Goal: Transaction & Acquisition: Purchase product/service

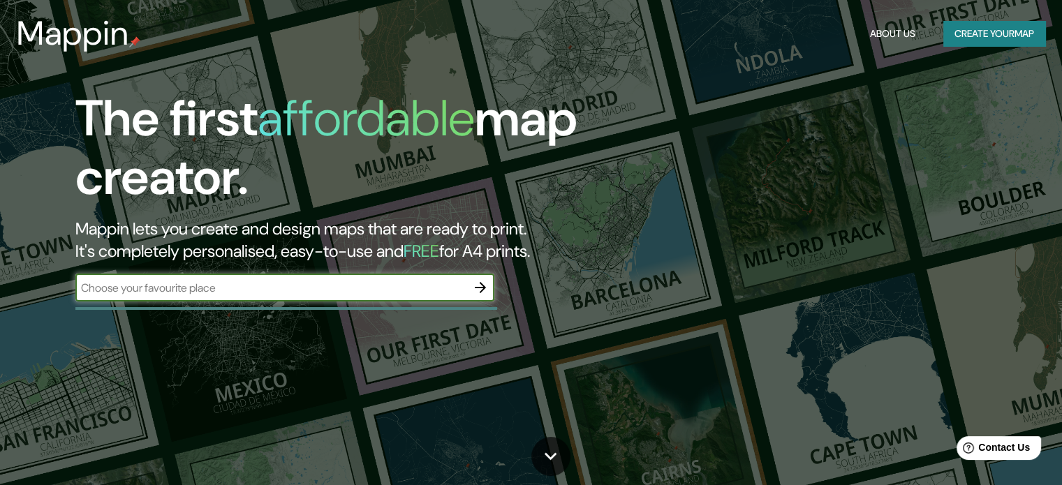
click at [997, 39] on button "Create your map" at bounding box center [995, 34] width 102 height 26
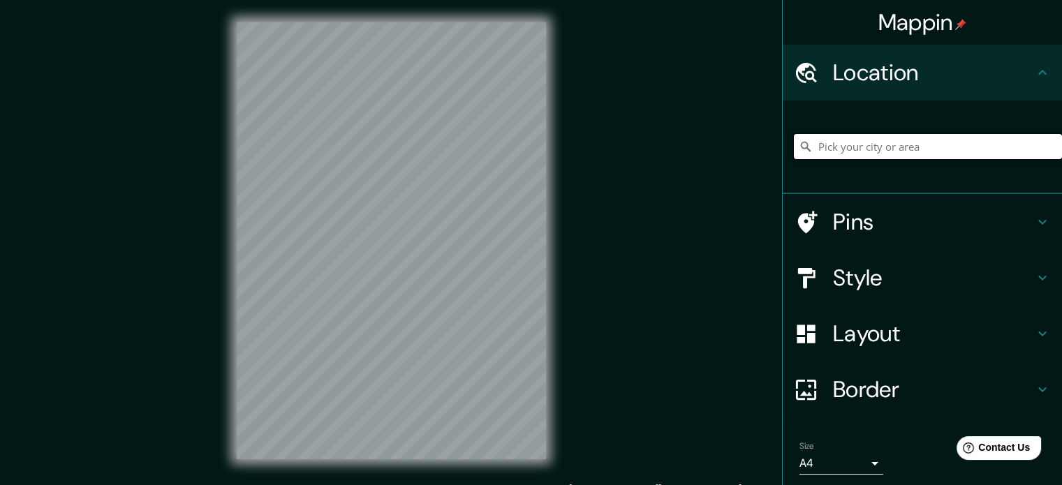
click at [835, 140] on input "Pick your city or area" at bounding box center [928, 146] width 268 height 25
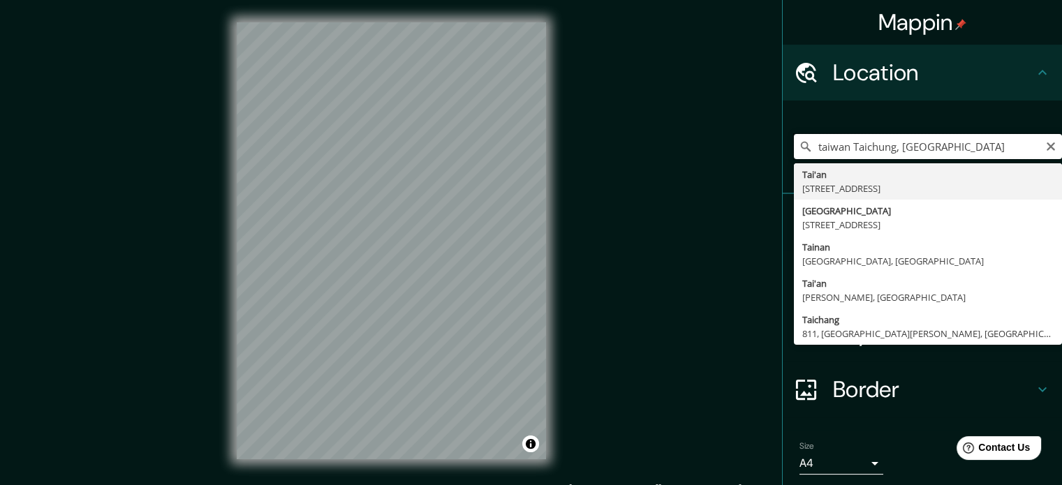
drag, startPoint x: 896, startPoint y: 145, endPoint x: 991, endPoint y: 149, distance: 95.1
click at [991, 149] on input "taiwan Taichung, República de China" at bounding box center [928, 146] width 268 height 25
click at [903, 147] on input "taiwan Taichung" at bounding box center [928, 146] width 268 height 25
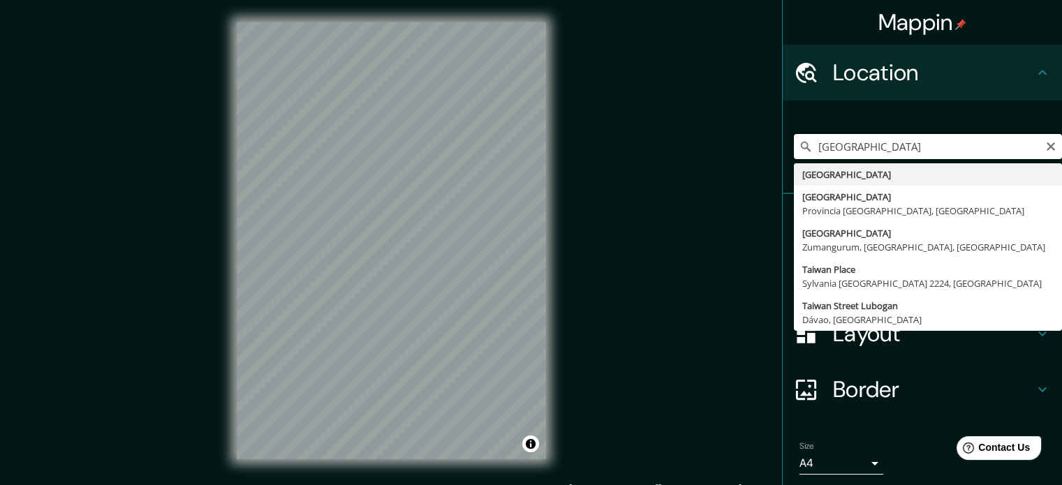
click at [907, 156] on input "[GEOGRAPHIC_DATA]" at bounding box center [928, 146] width 268 height 25
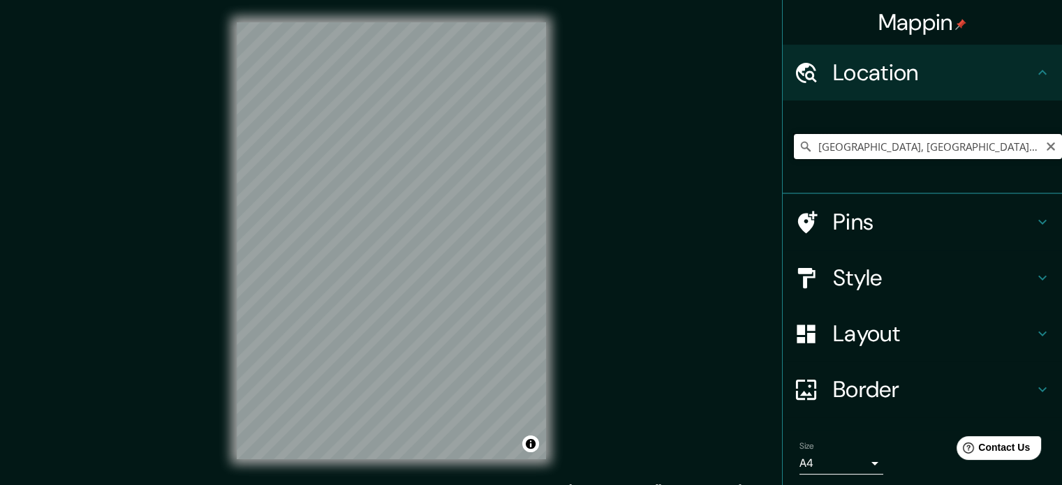
click at [835, 145] on input "Taiwan, Provincia Oriental del Cabo, Sudáfrica" at bounding box center [928, 146] width 268 height 25
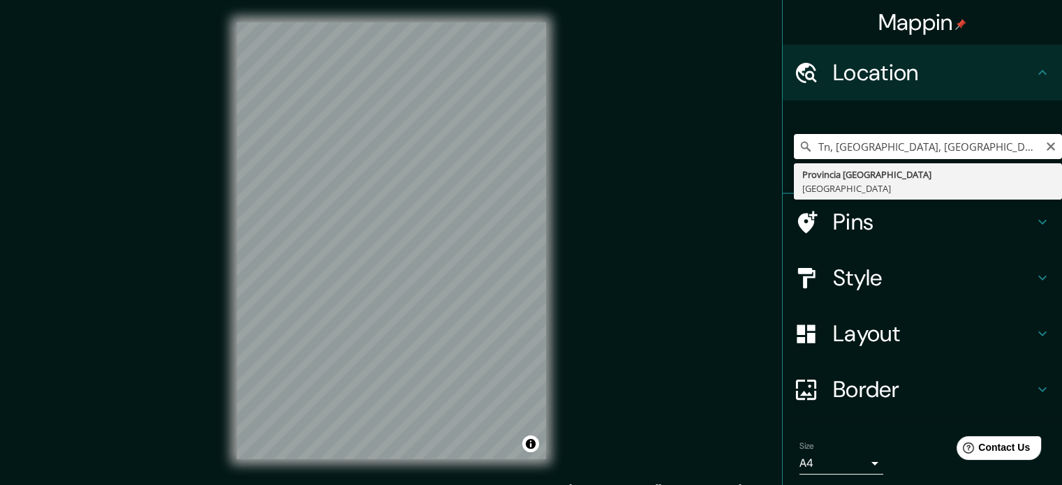
type input "n, Provincia Oriental del Cabo, Sudáfrica"
drag, startPoint x: 992, startPoint y: 147, endPoint x: 788, endPoint y: 150, distance: 204.0
click at [794, 150] on div "n, Provincia Oriental del Cabo, Sudáfrica Provincia Oriental del Cabo Sudáfrica" at bounding box center [928, 146] width 268 height 25
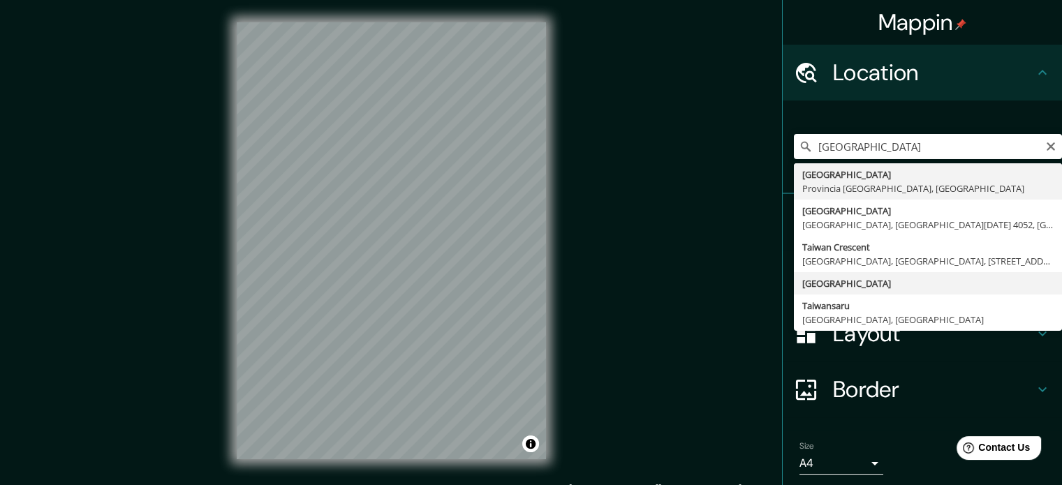
type input "[GEOGRAPHIC_DATA]"
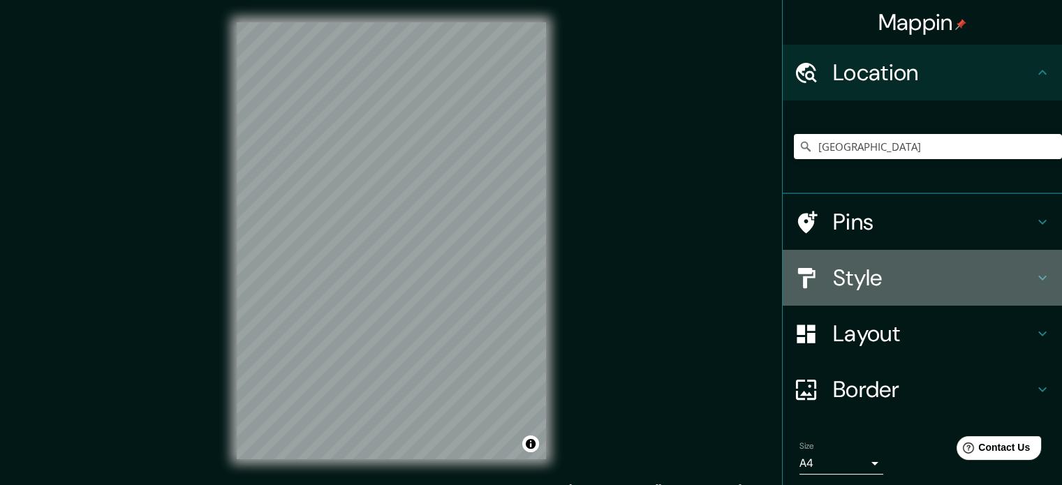
click at [855, 264] on h4 "Style" at bounding box center [933, 278] width 201 height 28
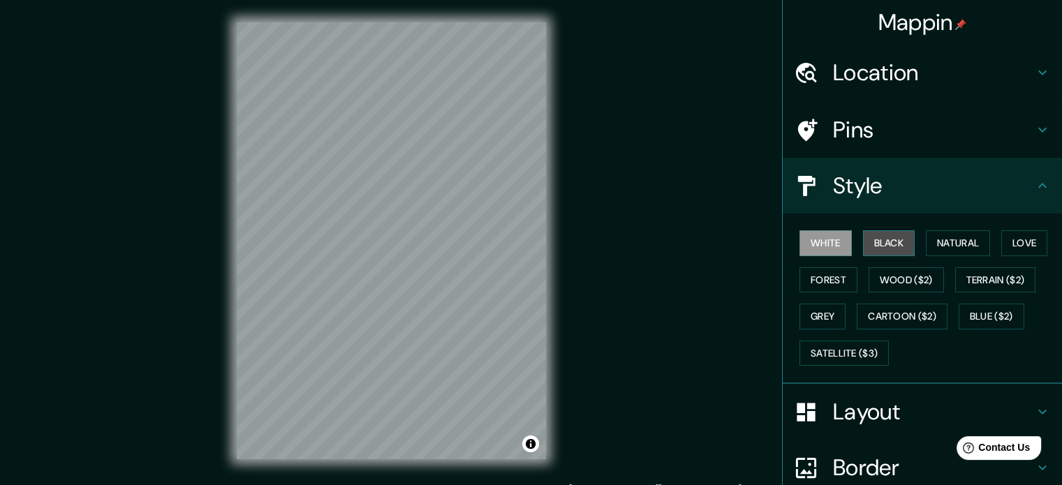
click at [872, 243] on button "Black" at bounding box center [889, 244] width 52 height 26
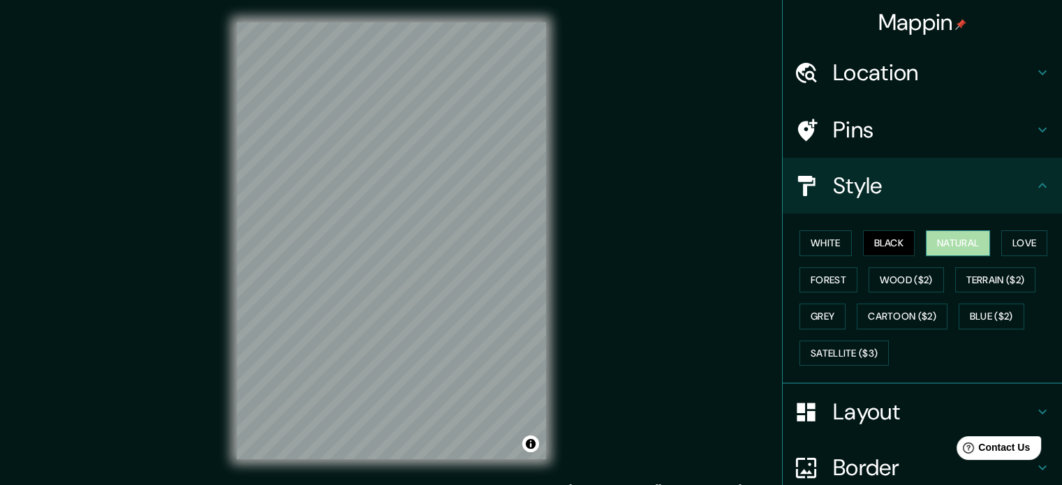
click at [933, 242] on button "Natural" at bounding box center [958, 244] width 64 height 26
click at [1009, 237] on button "Love" at bounding box center [1025, 244] width 46 height 26
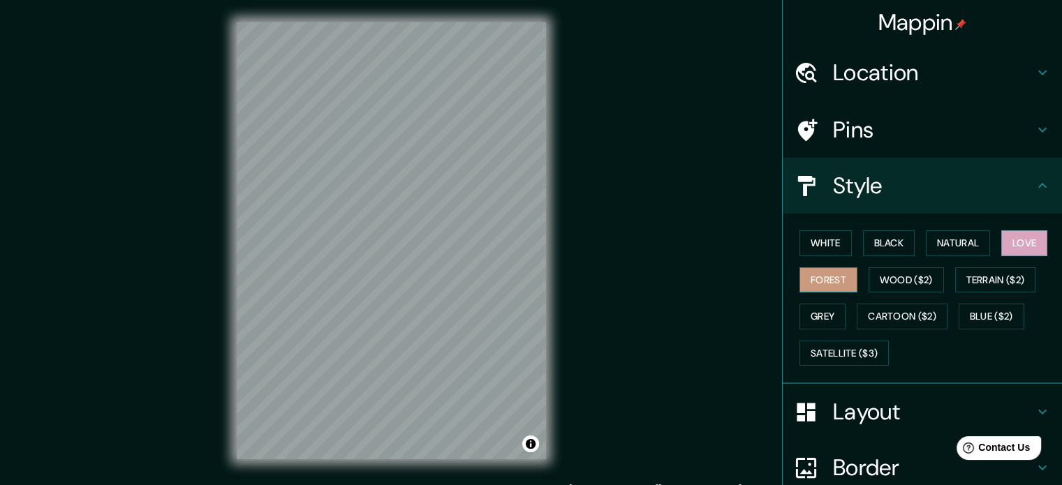
click at [831, 279] on button "Forest" at bounding box center [829, 281] width 58 height 26
click at [891, 277] on button "Wood ($2)" at bounding box center [906, 281] width 75 height 26
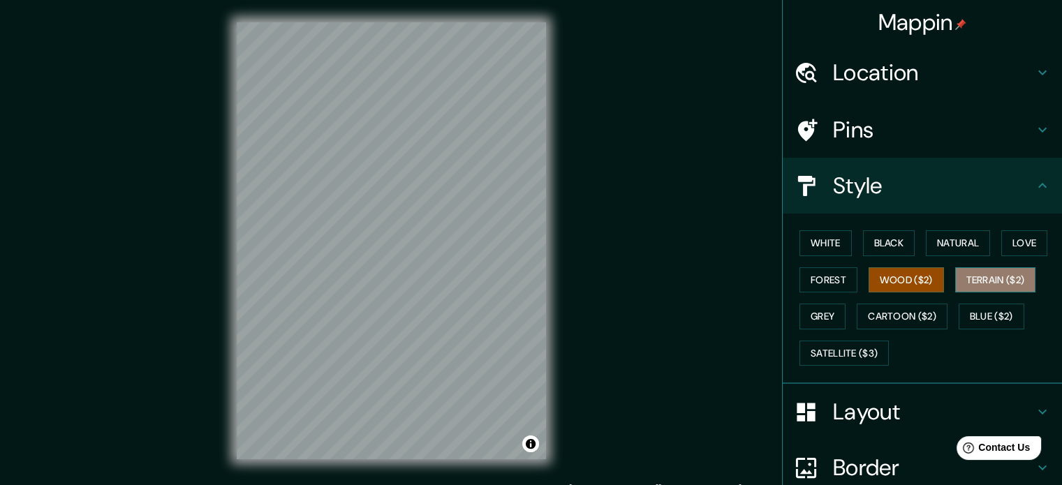
click at [967, 276] on button "Terrain ($2)" at bounding box center [996, 281] width 81 height 26
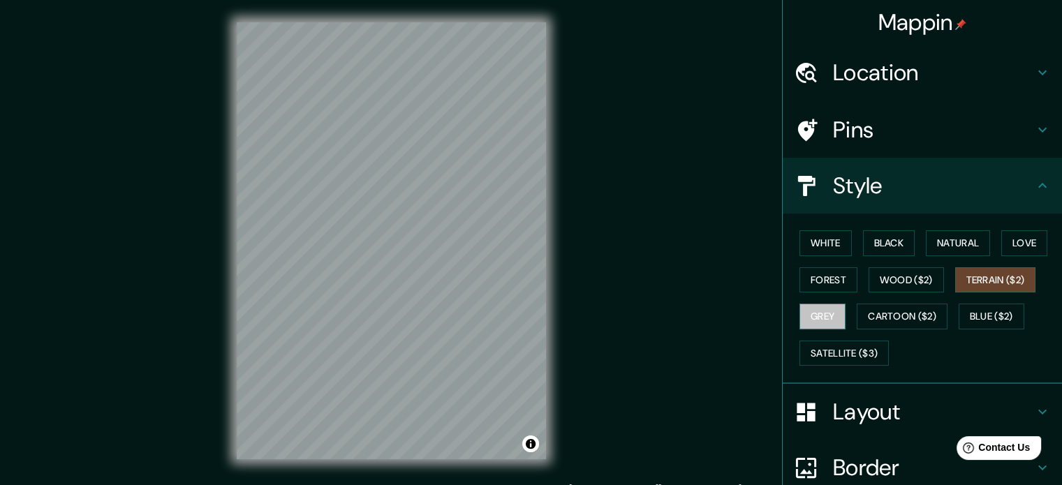
click at [830, 315] on button "Grey" at bounding box center [823, 317] width 46 height 26
click at [997, 279] on button "Terrain ($2)" at bounding box center [996, 281] width 81 height 26
click at [821, 315] on button "Grey" at bounding box center [823, 317] width 46 height 26
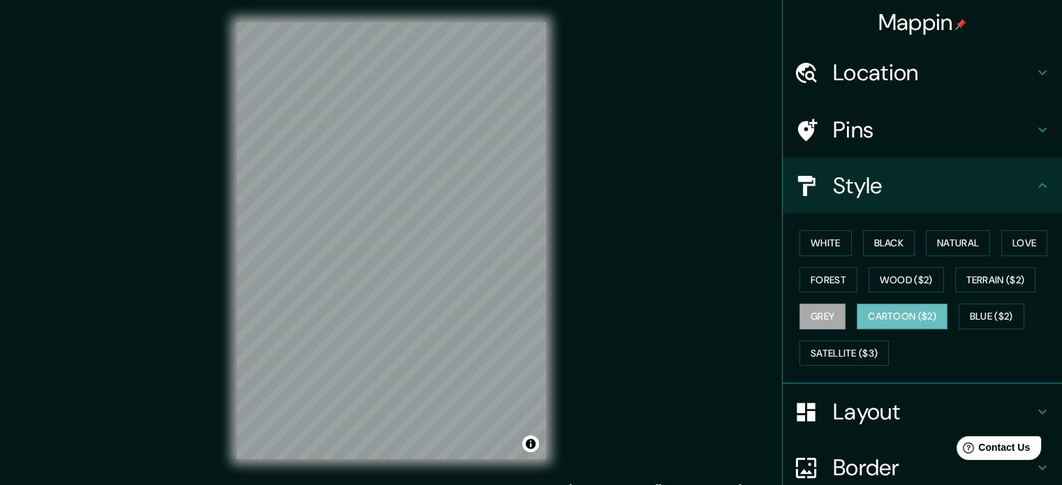
click at [886, 313] on button "Cartoon ($2)" at bounding box center [902, 317] width 91 height 26
click at [983, 316] on button "Blue ($2)" at bounding box center [992, 317] width 66 height 26
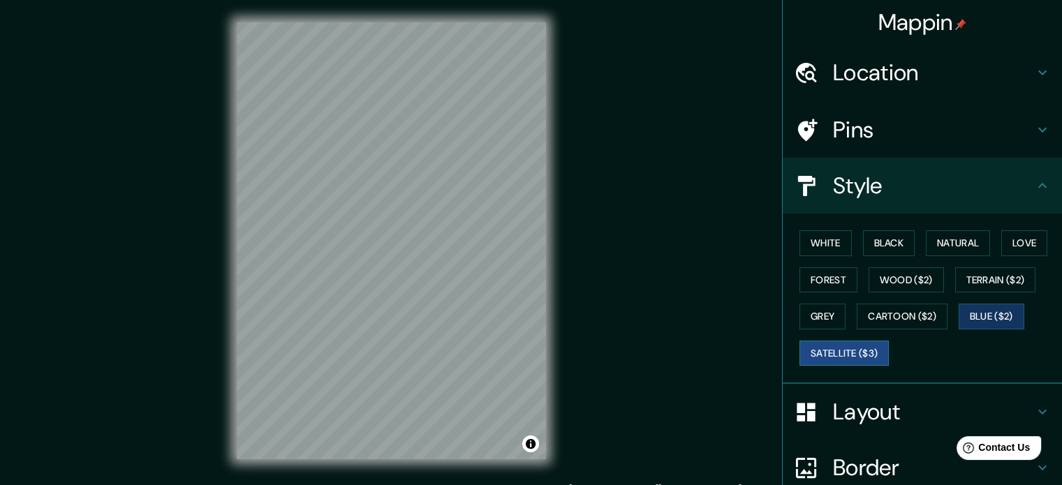
click at [827, 358] on button "Satellite ($3)" at bounding box center [844, 354] width 89 height 26
click at [817, 240] on button "White" at bounding box center [826, 244] width 52 height 26
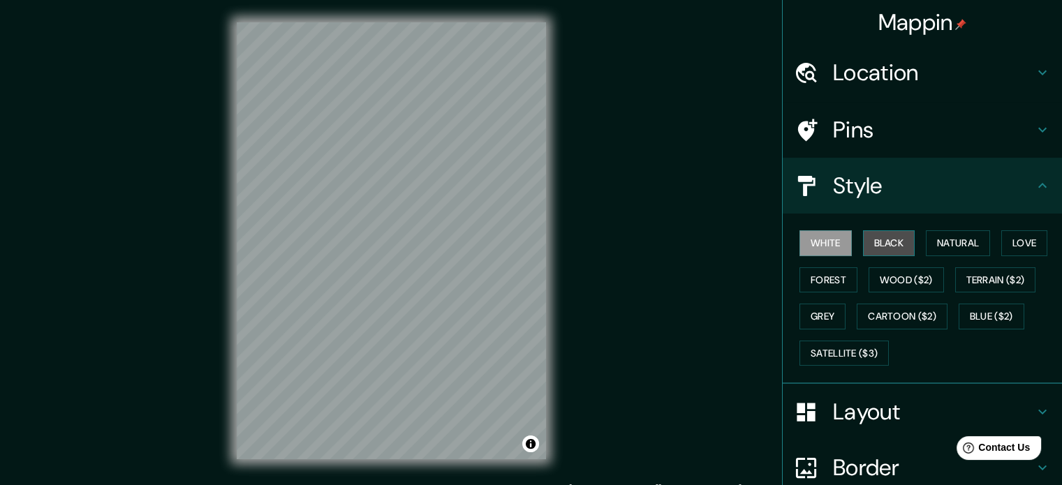
click at [886, 251] on button "Black" at bounding box center [889, 244] width 52 height 26
click at [828, 237] on button "White" at bounding box center [826, 244] width 52 height 26
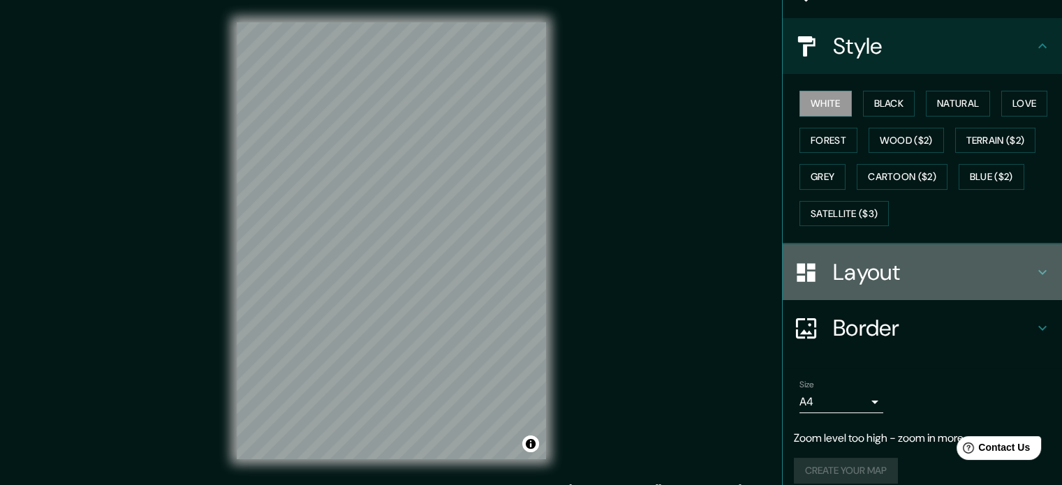
click at [874, 272] on h4 "Layout" at bounding box center [933, 272] width 201 height 28
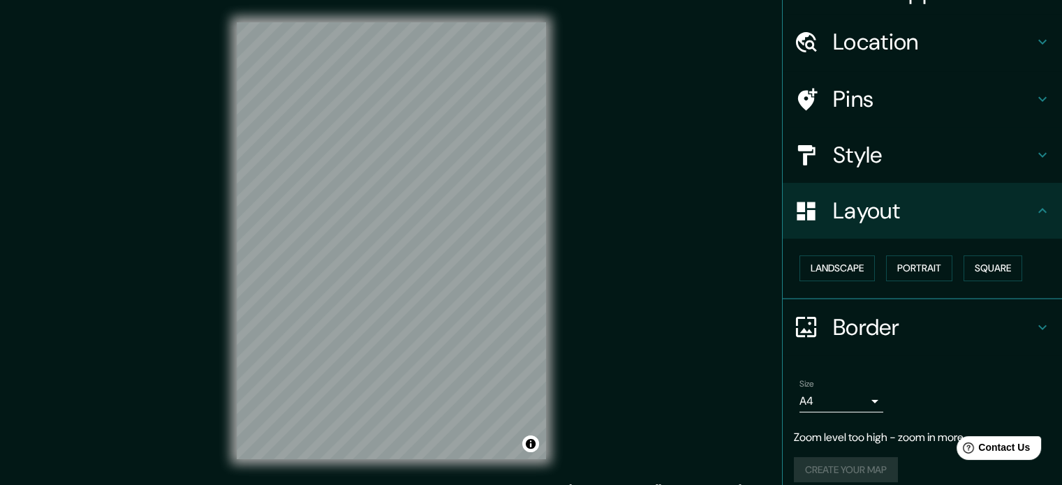
scroll to position [43, 0]
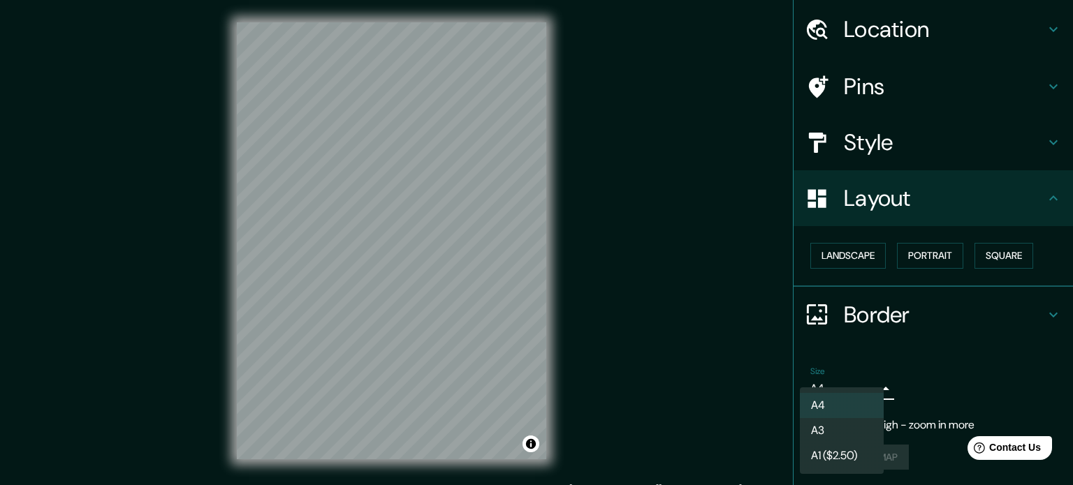
click at [841, 394] on body "Mappin Location República de China Pins Style Layout Landscape Portrait Square …" at bounding box center [536, 242] width 1073 height 485
click at [933, 381] on div at bounding box center [536, 242] width 1073 height 485
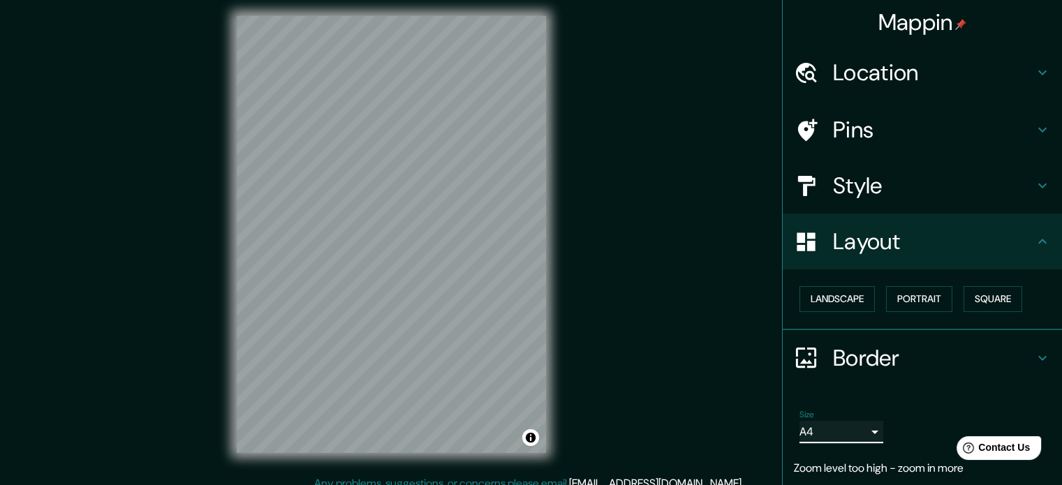
scroll to position [0, 0]
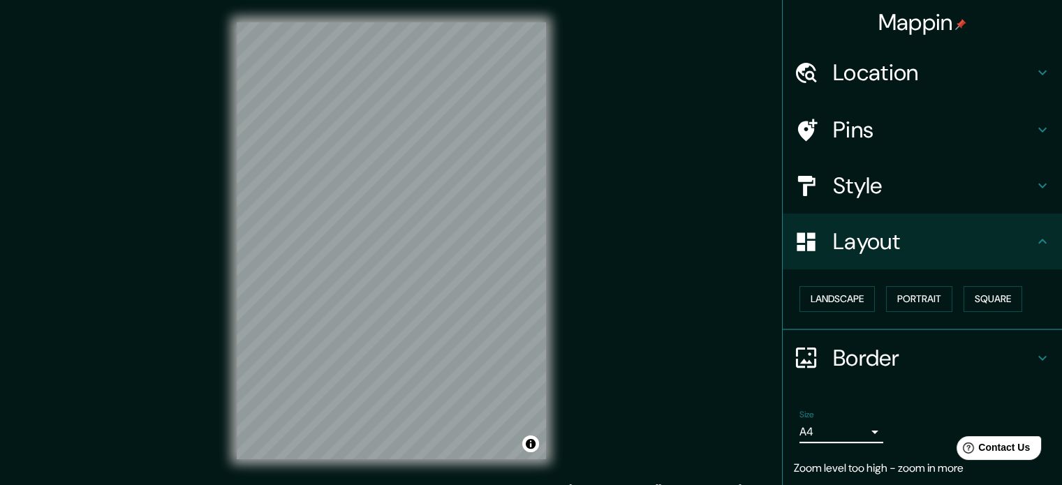
click at [842, 187] on h4 "Style" at bounding box center [933, 186] width 201 height 28
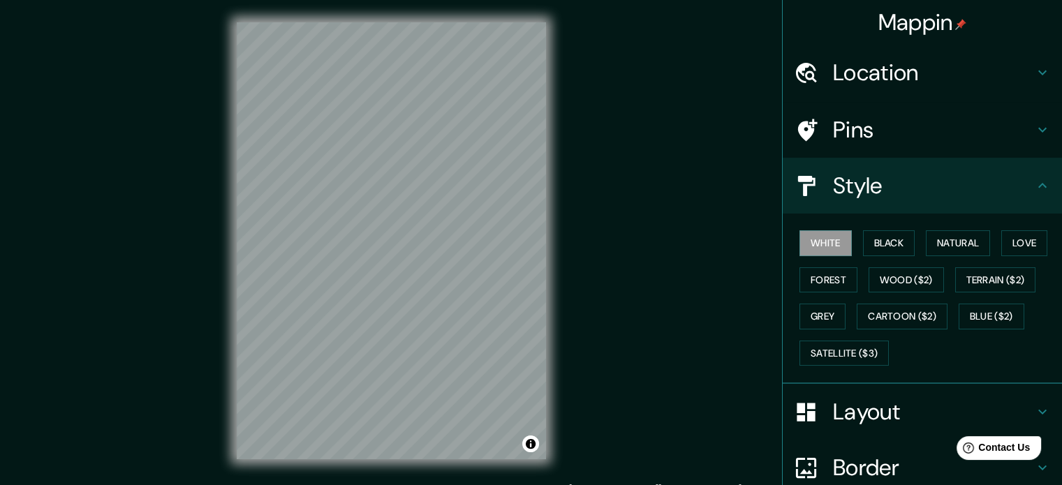
click at [859, 138] on h4 "Pins" at bounding box center [933, 130] width 201 height 28
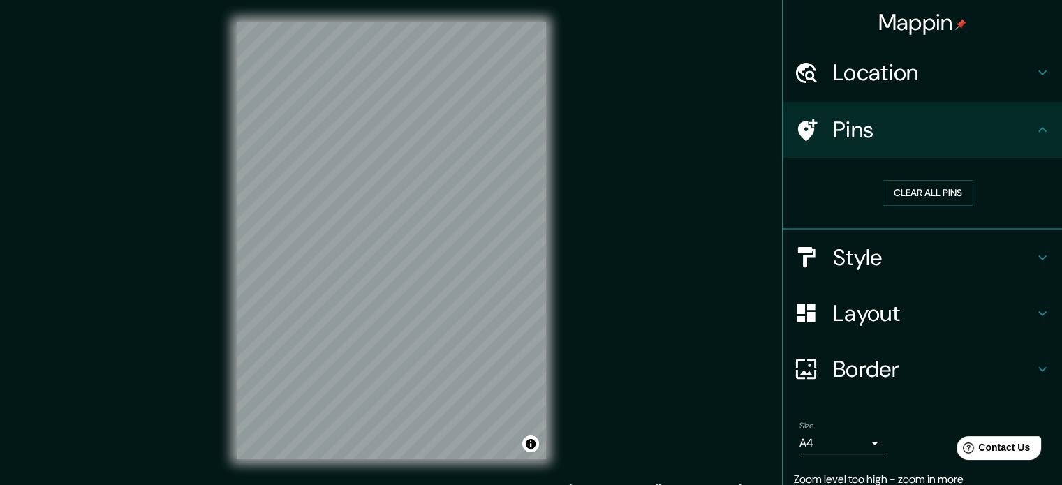
click at [854, 76] on h4 "Location" at bounding box center [933, 73] width 201 height 28
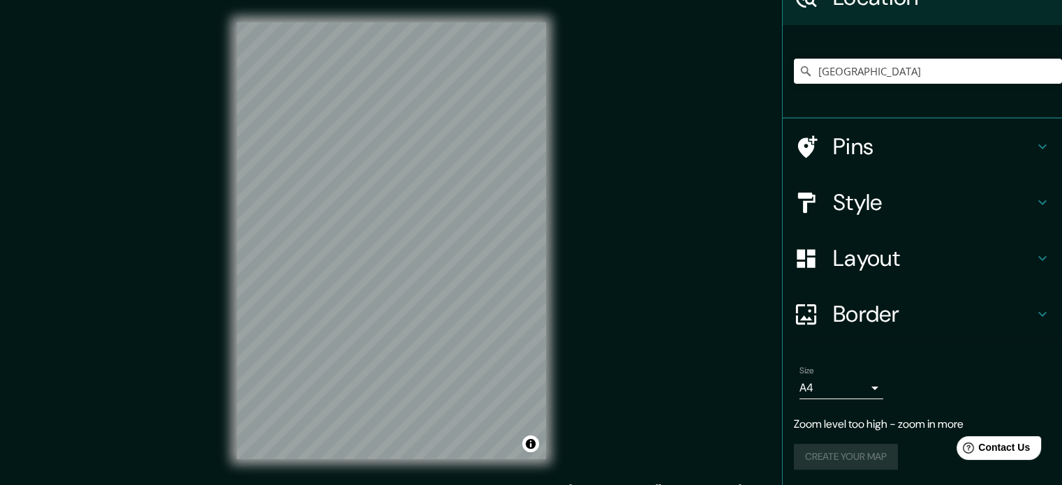
scroll to position [18, 0]
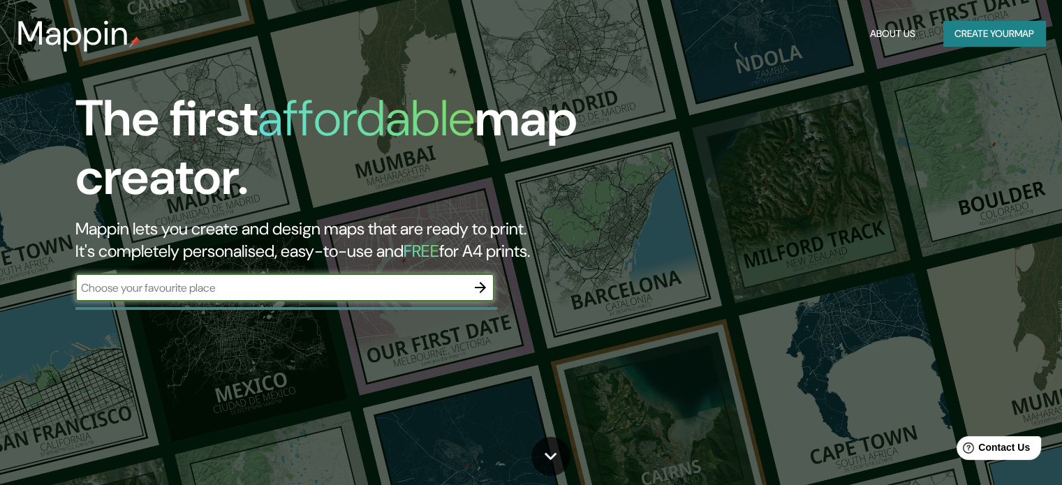
click at [997, 43] on button "Create your map" at bounding box center [995, 34] width 102 height 26
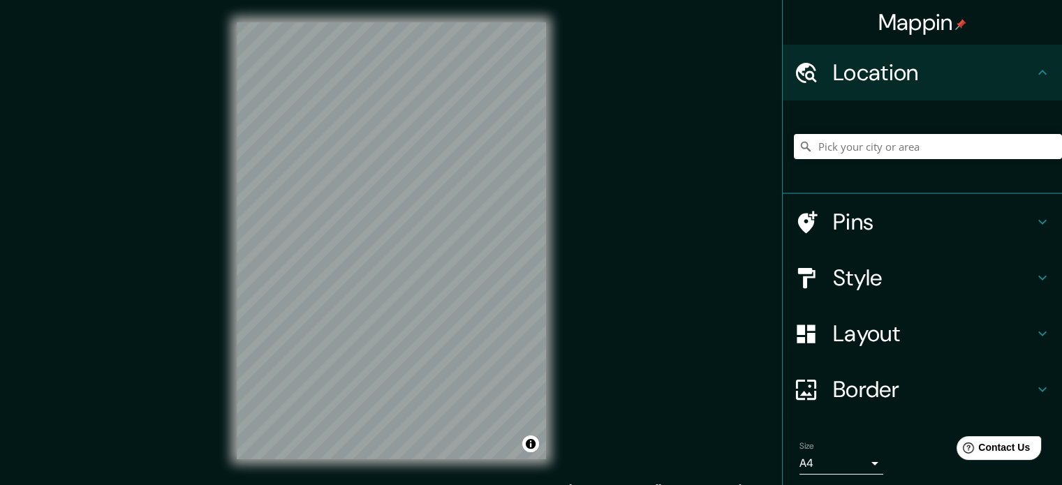
click at [855, 133] on div at bounding box center [928, 147] width 268 height 70
click at [839, 145] on input "Pick your city or area" at bounding box center [928, 146] width 268 height 25
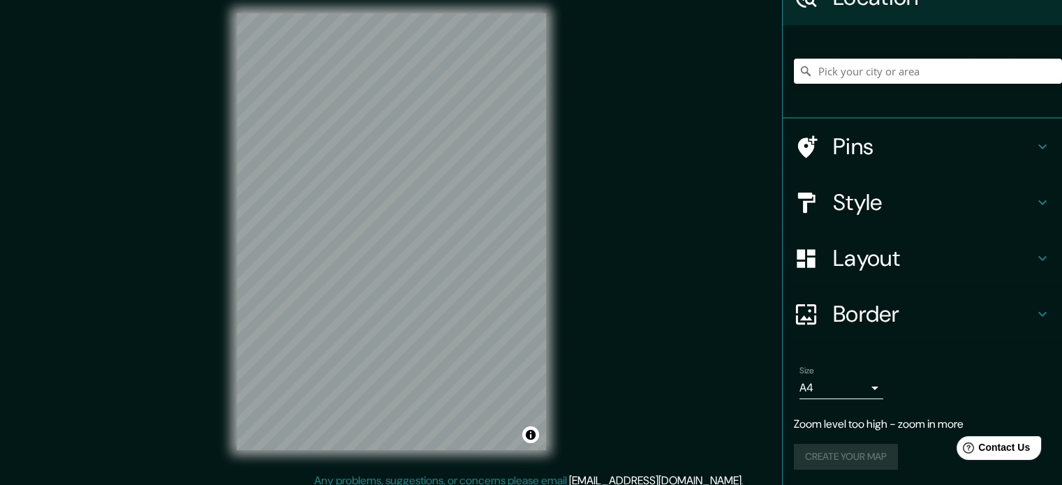
scroll to position [18, 0]
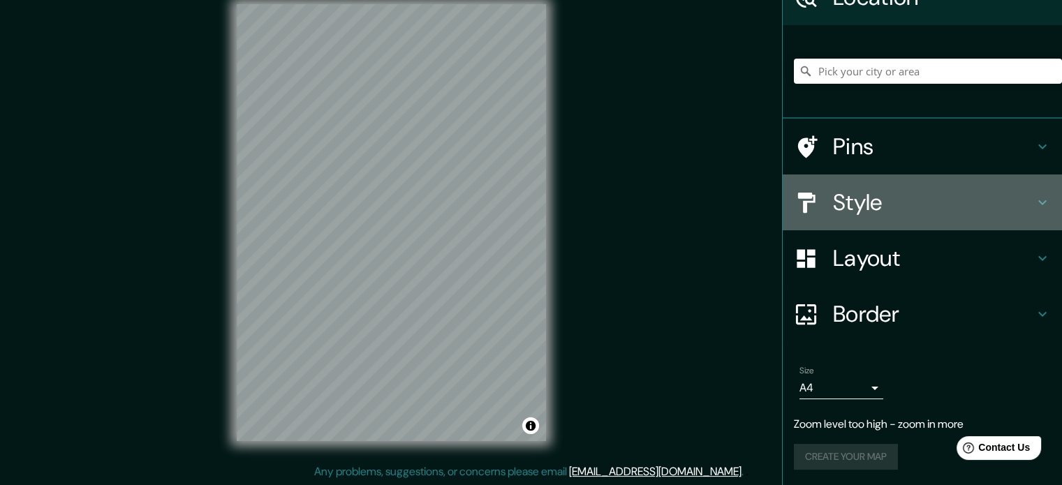
click at [865, 200] on h4 "Style" at bounding box center [933, 203] width 201 height 28
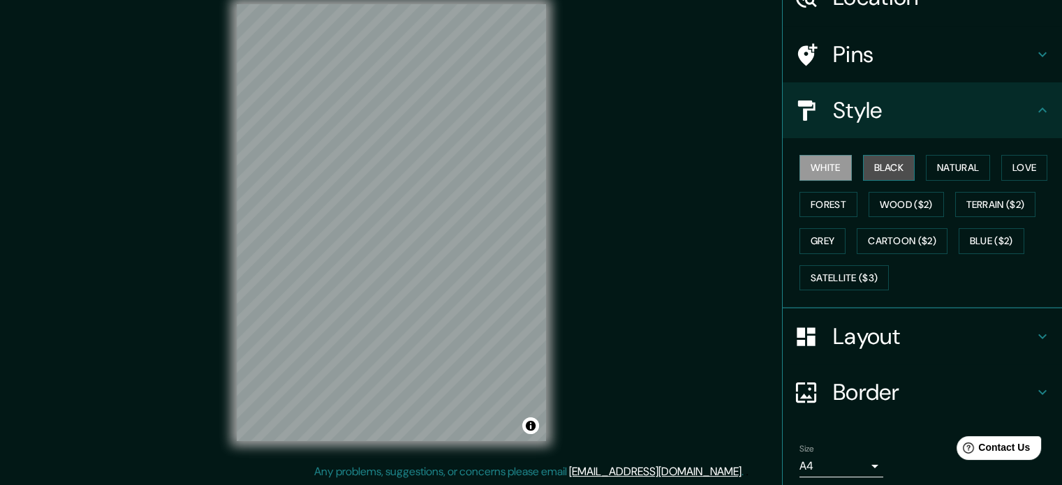
click at [870, 162] on button "Black" at bounding box center [889, 168] width 52 height 26
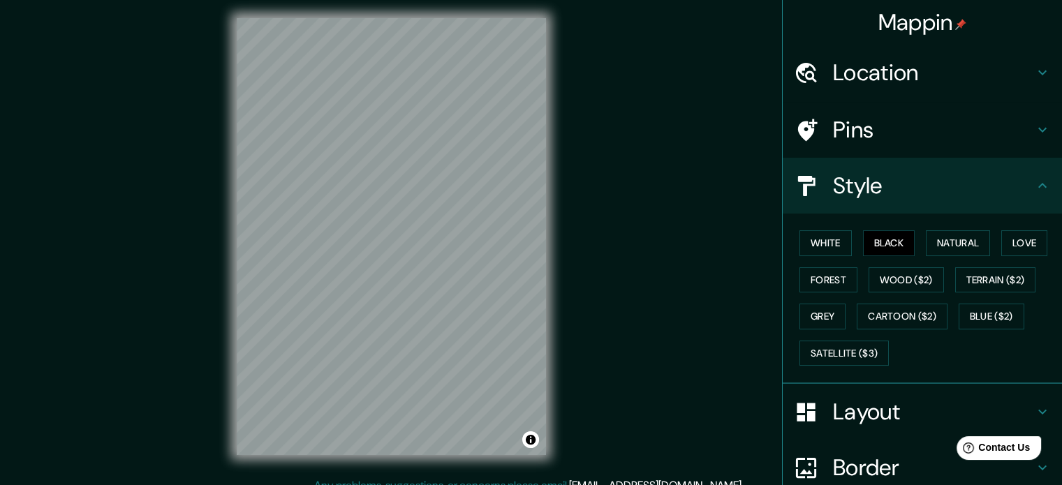
scroll to position [0, 0]
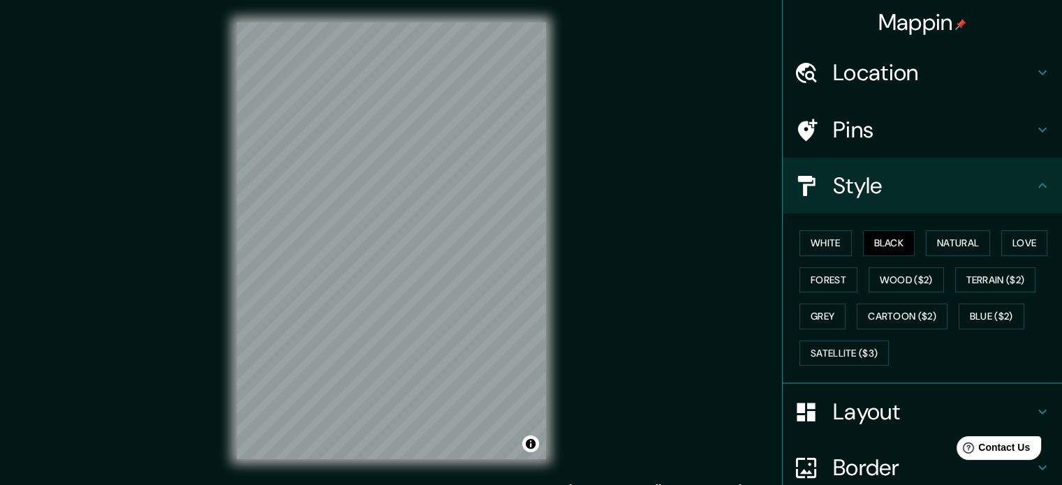
click at [869, 75] on h4 "Location" at bounding box center [933, 73] width 201 height 28
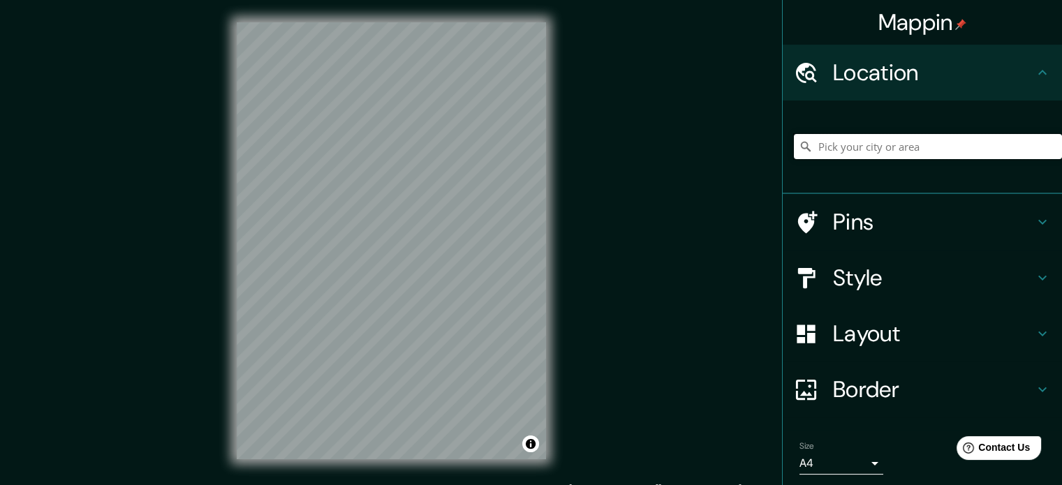
click at [849, 143] on input "Pick your city or area" at bounding box center [928, 146] width 268 height 25
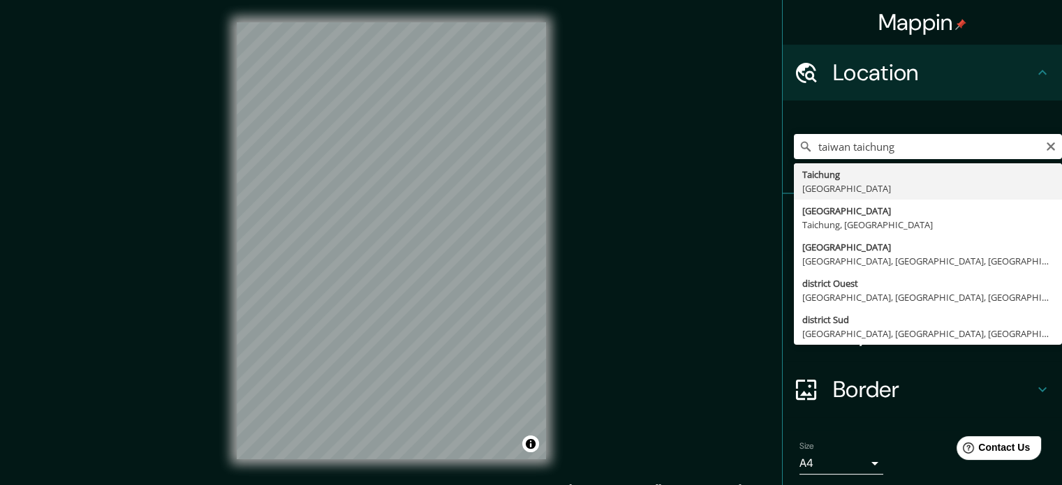
type input "Taichung, [GEOGRAPHIC_DATA]"
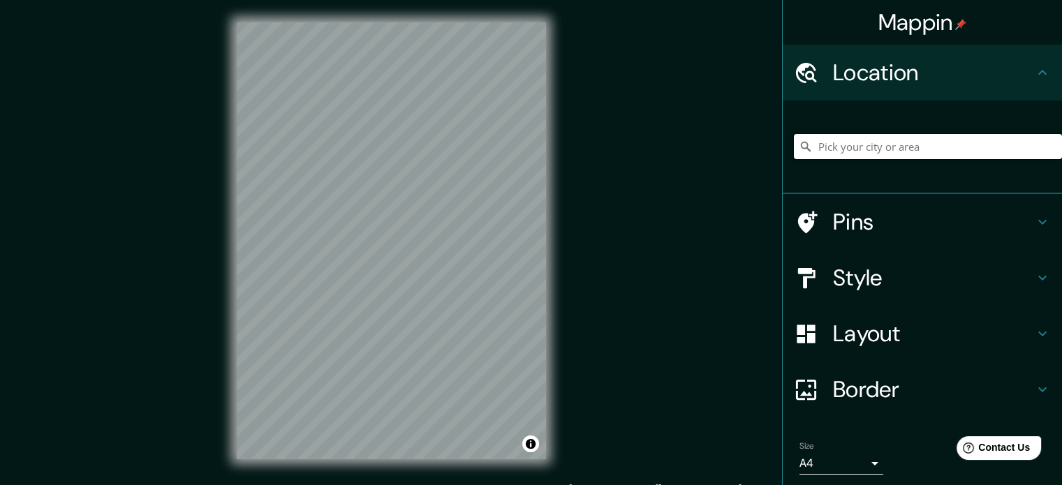
click at [842, 138] on input "Pick your city or area" at bounding box center [928, 146] width 268 height 25
type input "Taichung, [GEOGRAPHIC_DATA]"
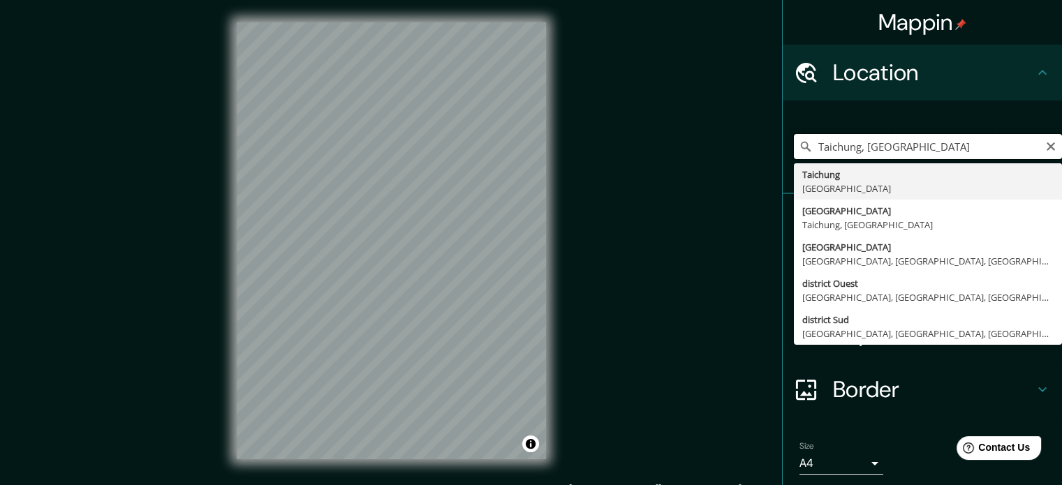
click at [887, 140] on input "Taichung, [GEOGRAPHIC_DATA]" at bounding box center [928, 146] width 268 height 25
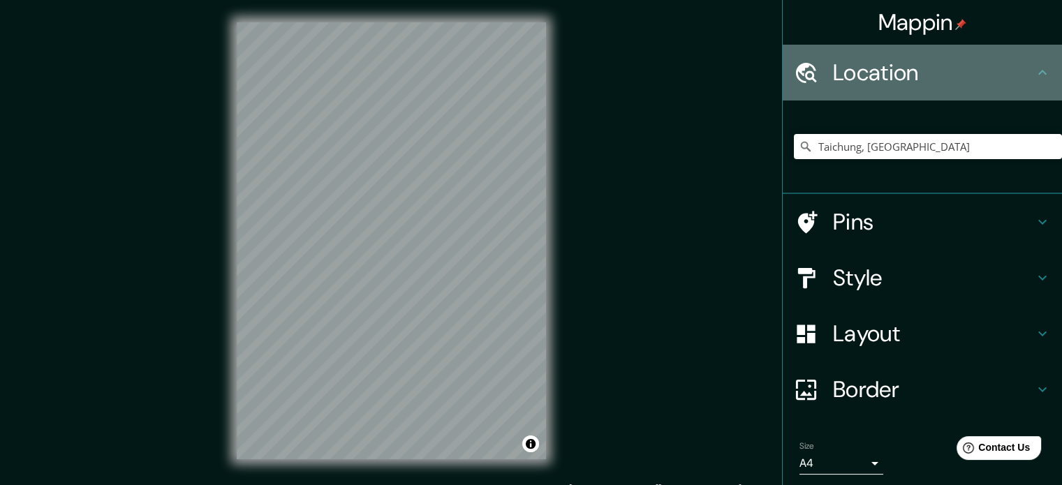
click at [902, 98] on div "Location" at bounding box center [922, 73] width 279 height 56
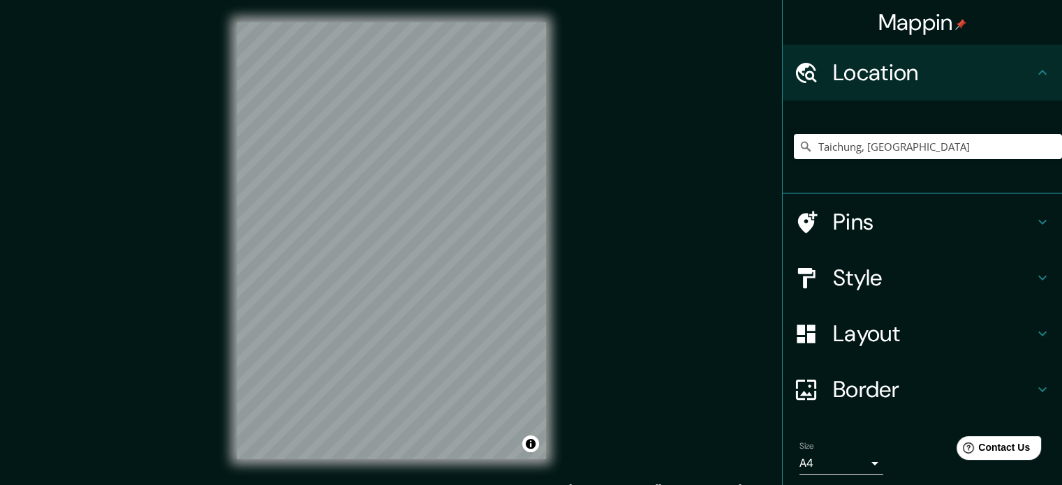
click at [861, 284] on h4 "Style" at bounding box center [933, 278] width 201 height 28
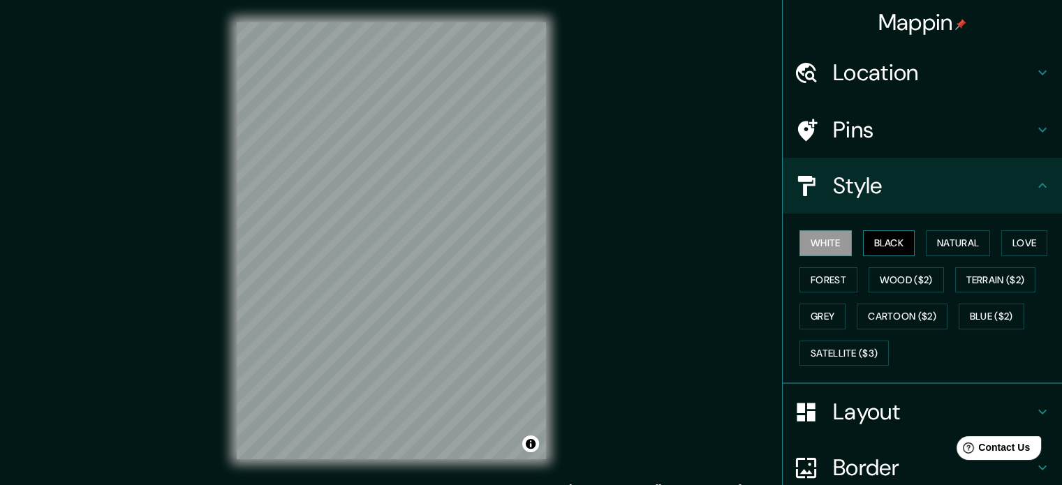
click at [883, 247] on button "Black" at bounding box center [889, 244] width 52 height 26
click at [800, 245] on button "White" at bounding box center [826, 244] width 52 height 26
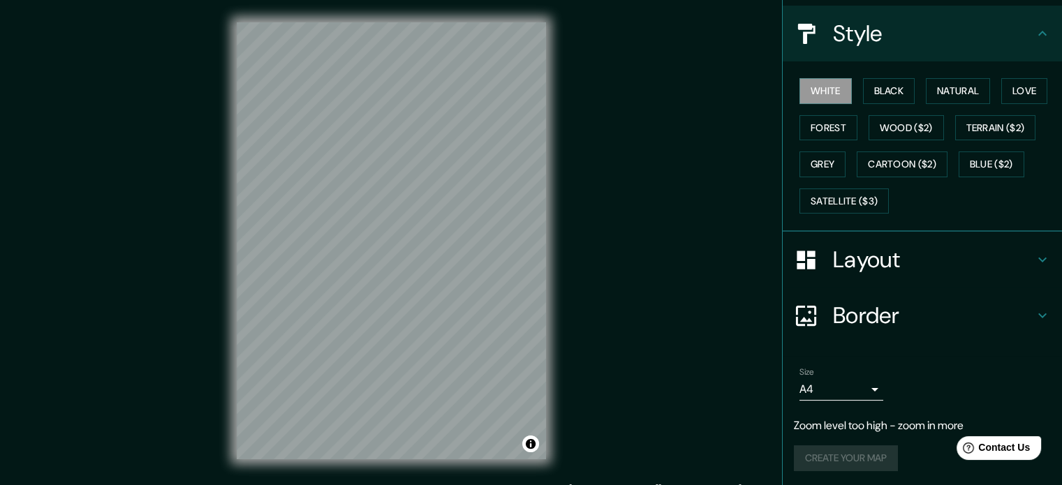
scroll to position [18, 0]
